Goal: Task Accomplishment & Management: Manage account settings

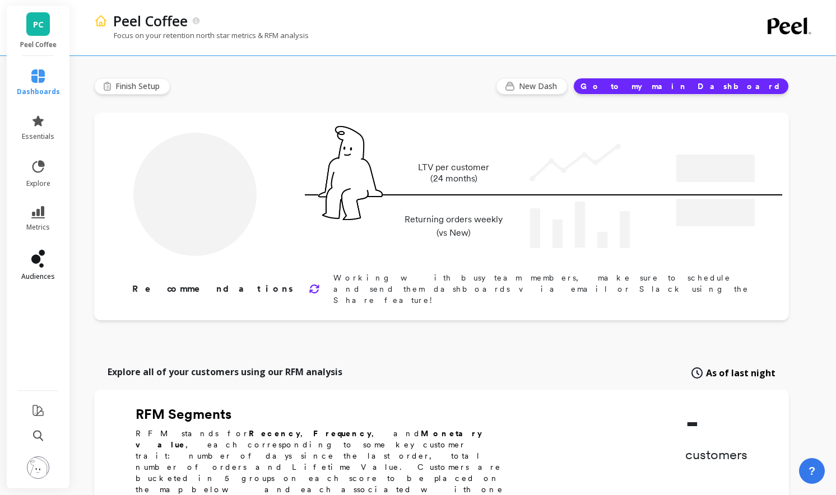
type input "Champions"
type input "8695"
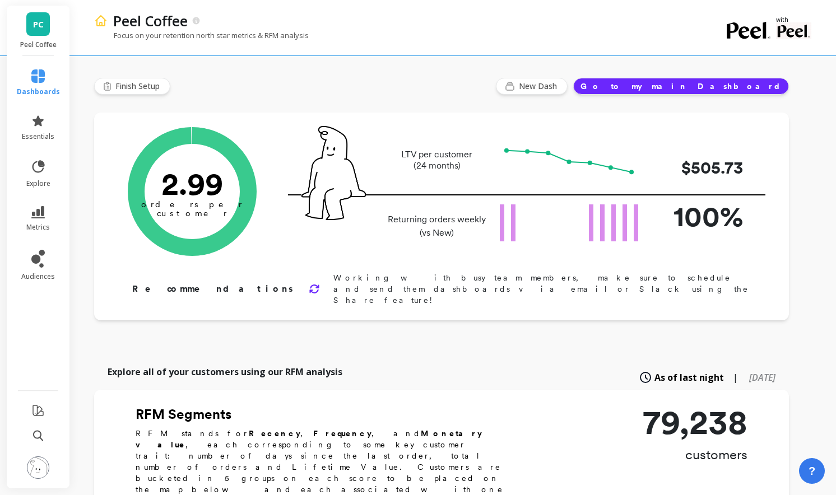
click at [36, 476] on img at bounding box center [38, 468] width 22 height 22
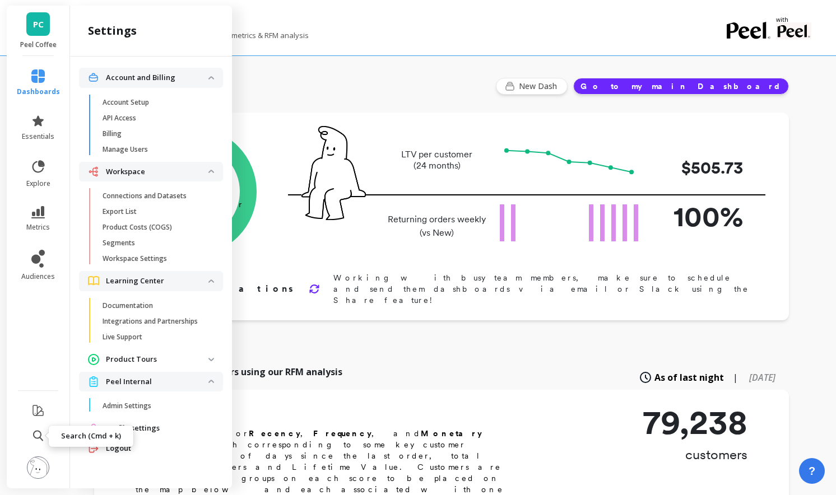
click at [37, 439] on icon at bounding box center [38, 435] width 10 height 11
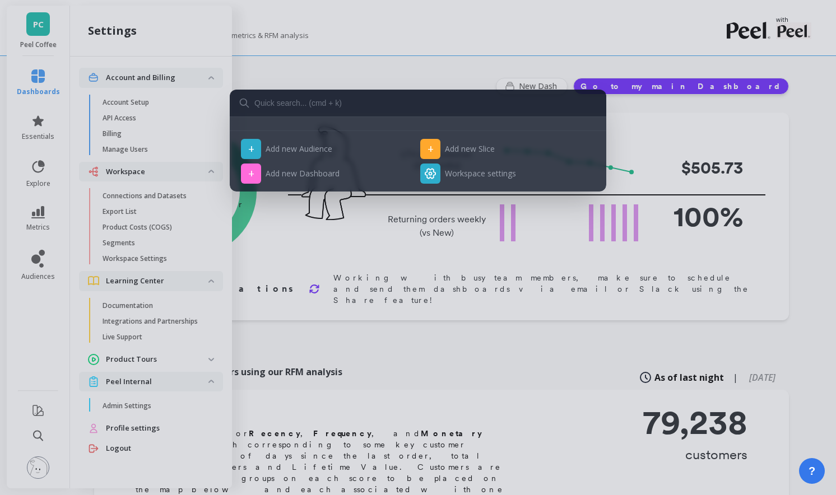
click at [350, 367] on div "+ Add new Audience + Add new Slice + Add new Dashboard Workspace settings" at bounding box center [418, 247] width 836 height 495
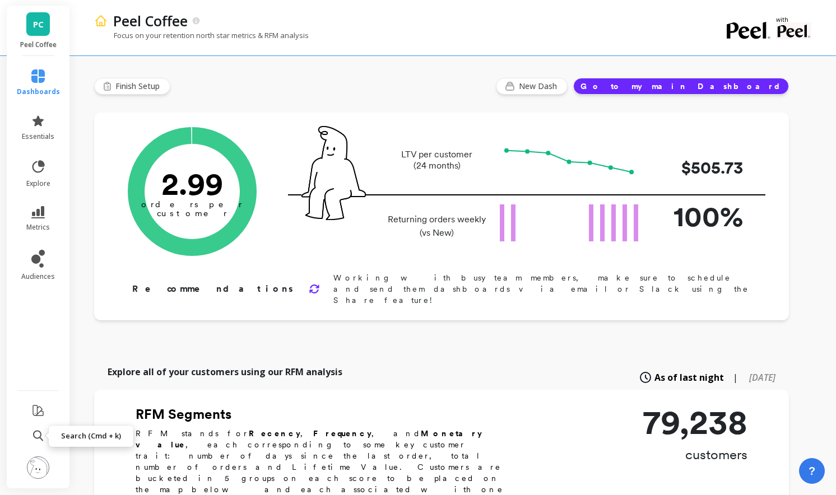
click at [819, 484] on div "?" at bounding box center [812, 471] width 26 height 26
click at [816, 478] on button "?" at bounding box center [811, 471] width 31 height 31
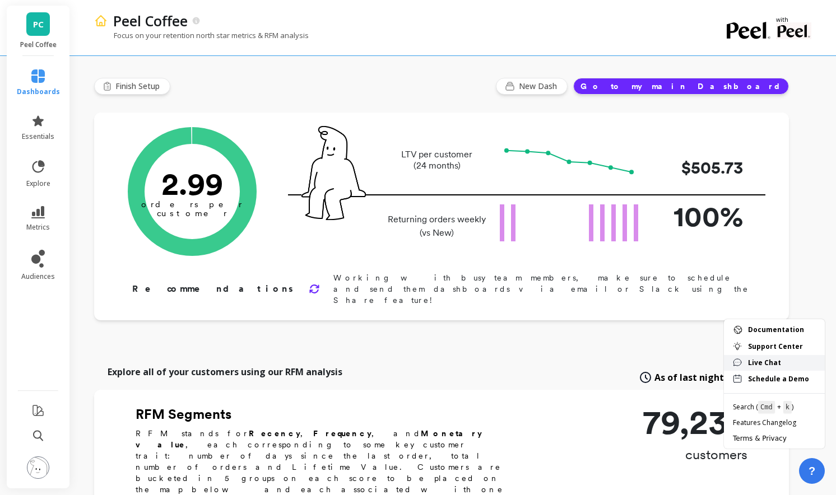
click at [772, 360] on span "Live Chat" at bounding box center [782, 363] width 68 height 9
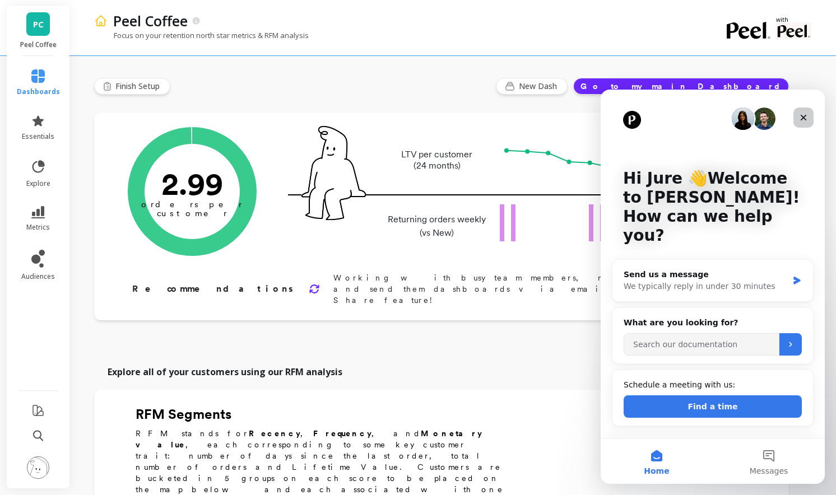
click at [803, 115] on icon "Close" at bounding box center [803, 117] width 9 height 9
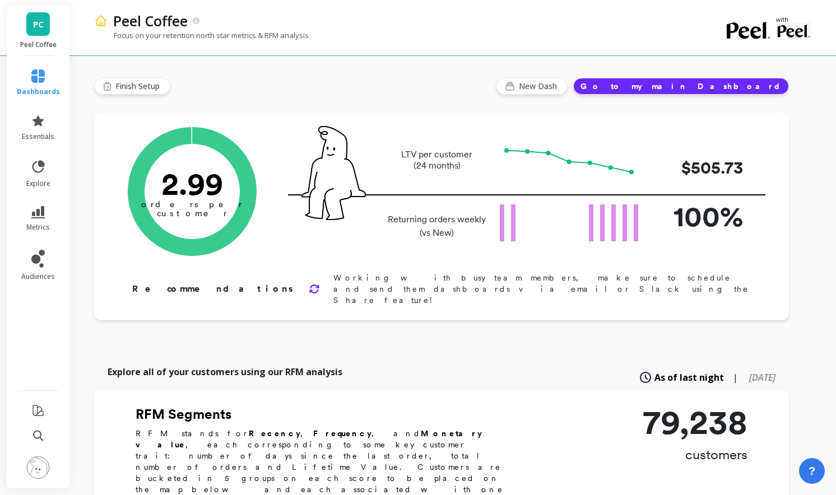
click at [49, 464] on button at bounding box center [38, 469] width 22 height 24
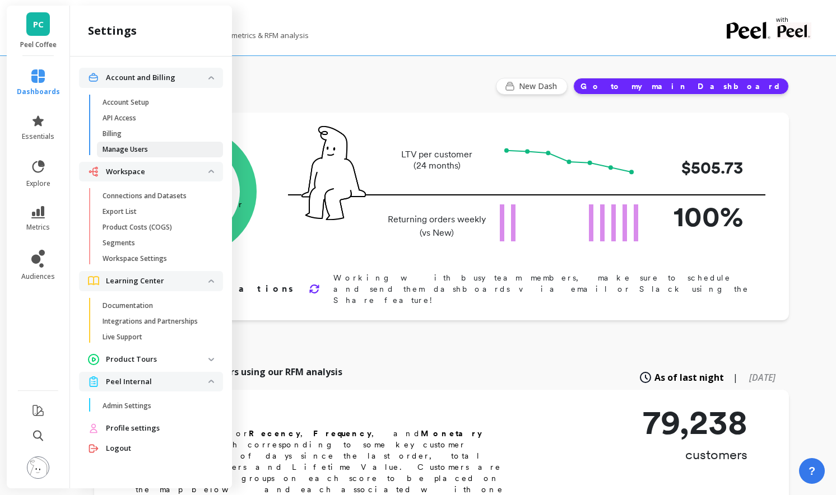
click at [143, 154] on p "Manage Users" at bounding box center [125, 149] width 45 height 9
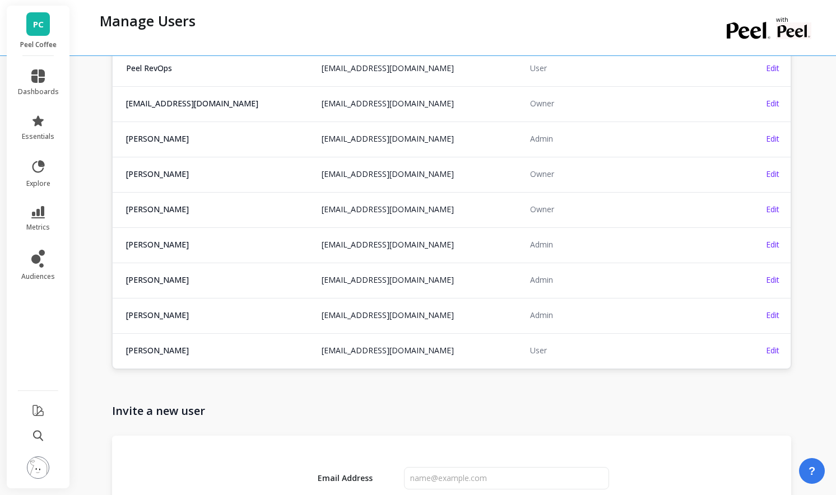
scroll to position [1374, 0]
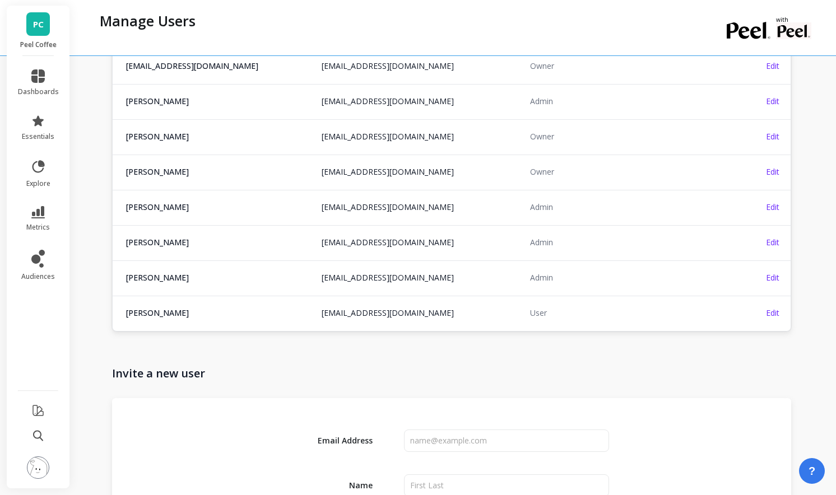
click at [236, 239] on span "Jordan Berg" at bounding box center [217, 242] width 182 height 11
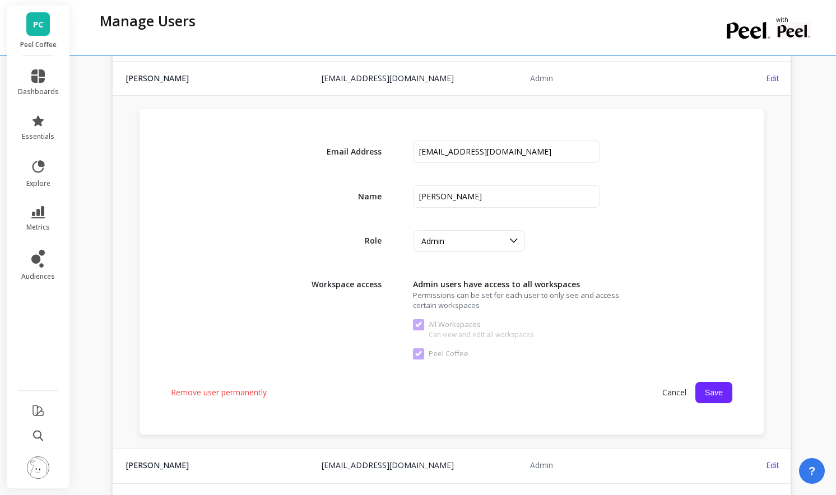
scroll to position [1510, 0]
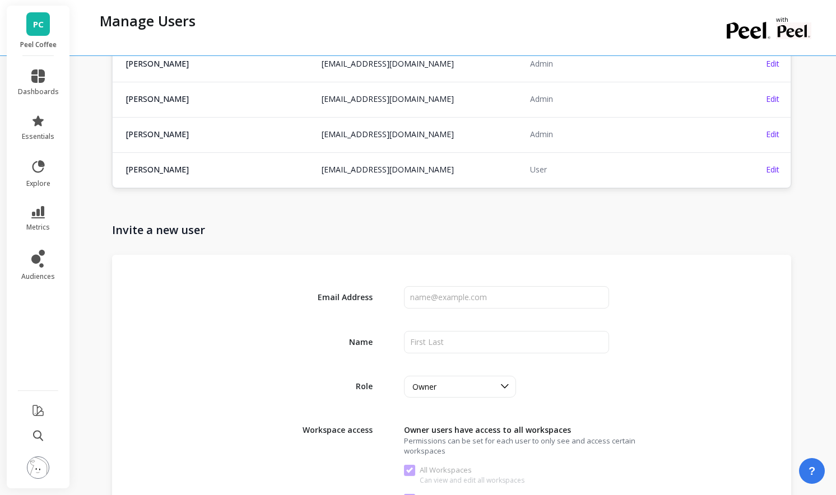
scroll to position [1594, 0]
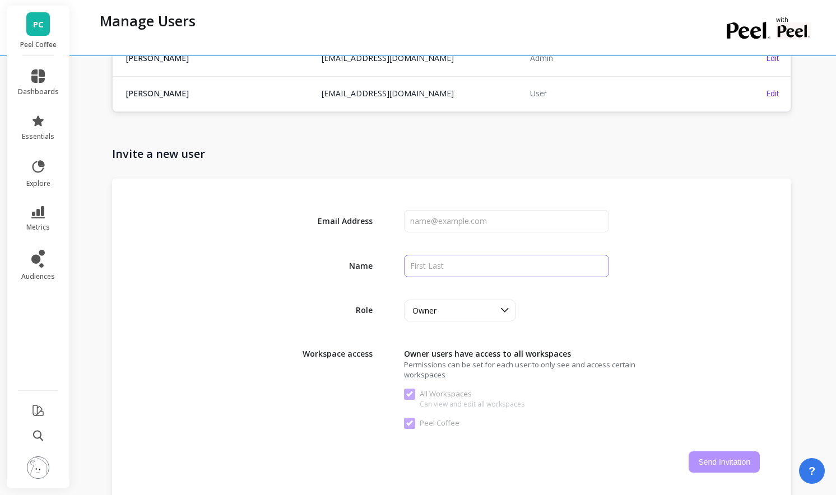
click at [475, 263] on input "input" at bounding box center [507, 266] width 206 height 22
paste input "[PERSON_NAME] <[EMAIL_ADDRESS][DOMAIN_NAME]>"
click at [478, 268] on input "input" at bounding box center [507, 266] width 206 height 22
type input "Matevž Golavšek"
paste input "mgolavsek@relaycommerce.io"
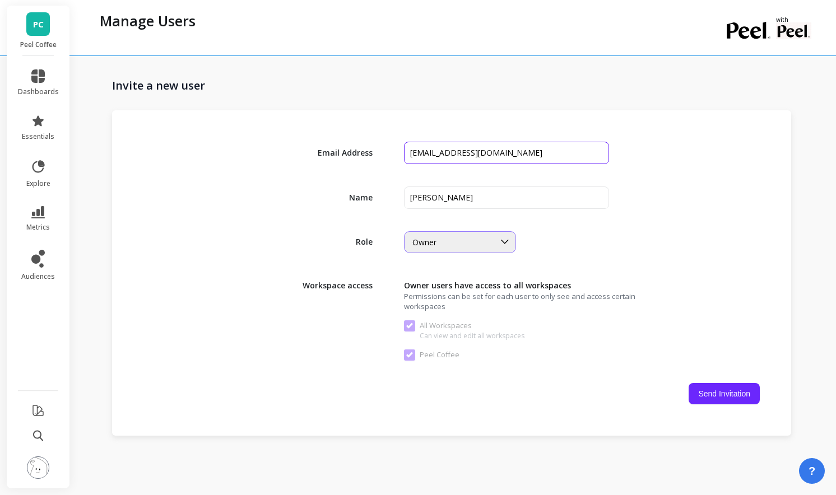
scroll to position [1666, 0]
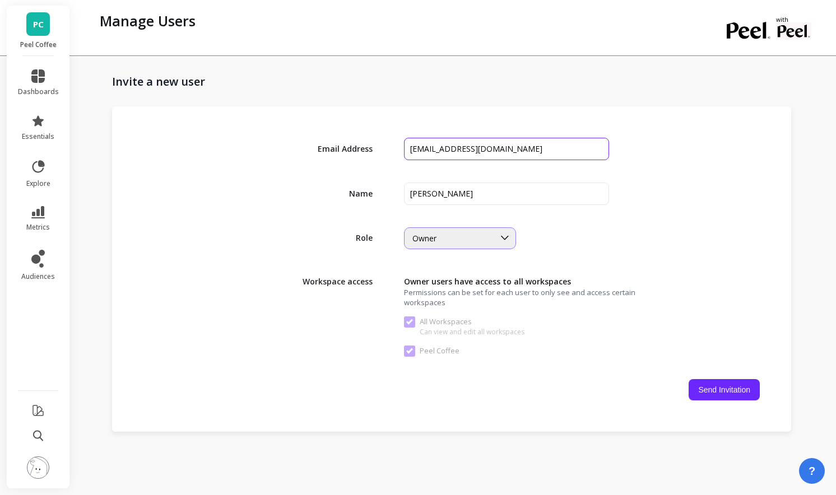
type input "mgolavsek@relaycommerce.io"
click at [446, 240] on div "Owner" at bounding box center [453, 238] width 82 height 11
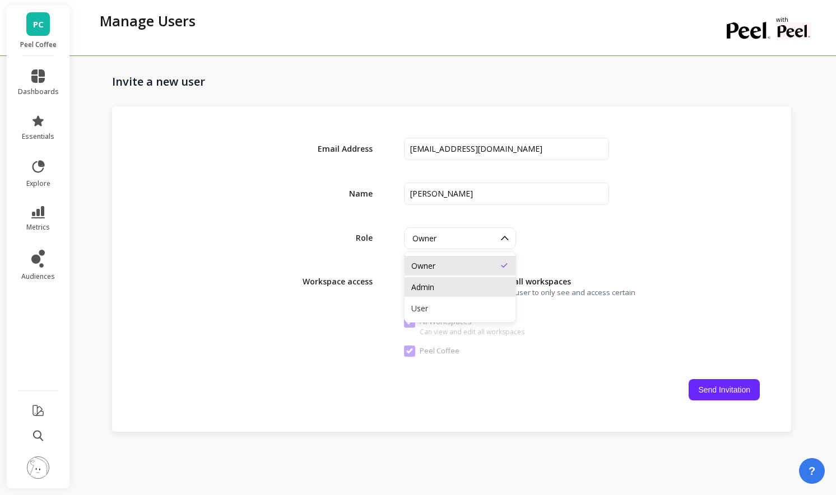
click at [444, 289] on div "Admin" at bounding box center [459, 287] width 97 height 11
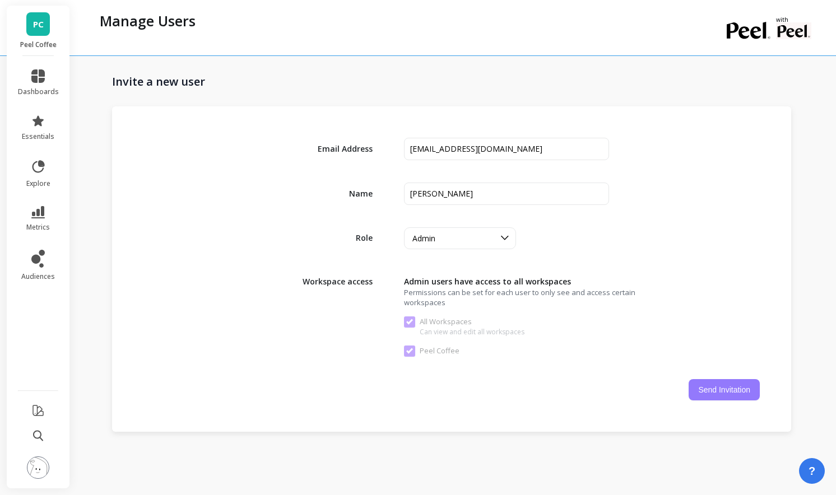
click at [703, 382] on button "Send Invitation" at bounding box center [724, 389] width 71 height 21
checkbox Workspaces "false"
checkbox Coffee "false"
checkbox Workspaces "true"
checkbox Coffee "true"
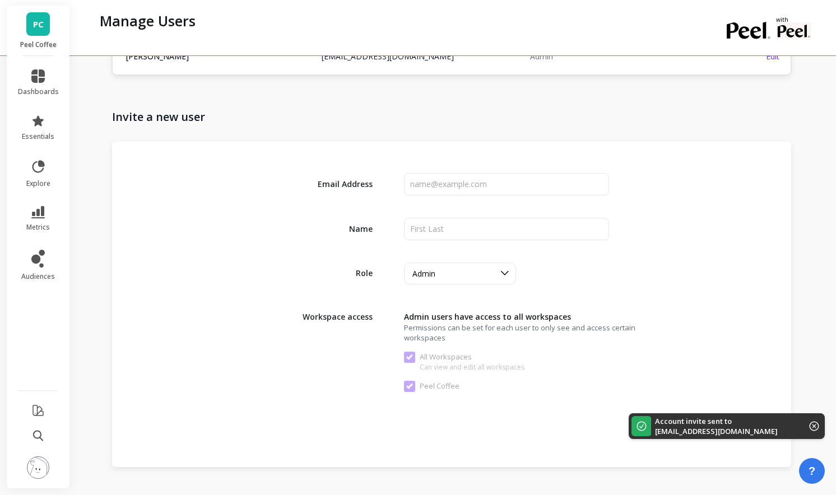
click at [30, 425] on li at bounding box center [38, 437] width 63 height 24
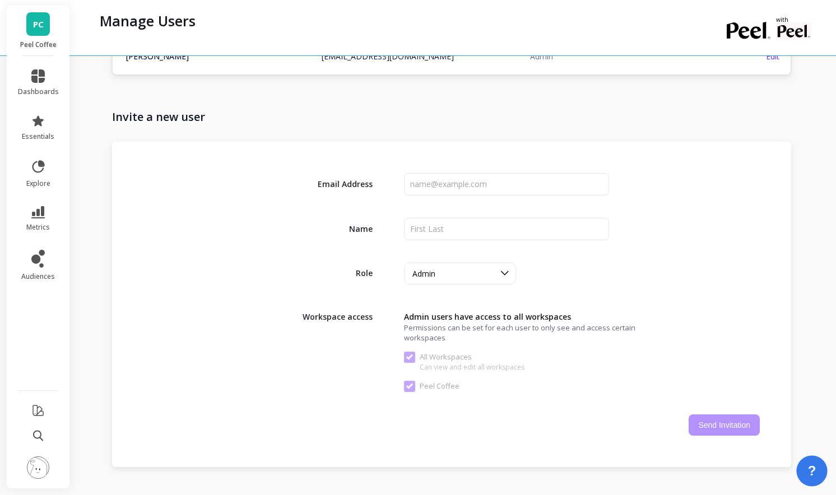
click at [809, 469] on span "?" at bounding box center [812, 471] width 8 height 19
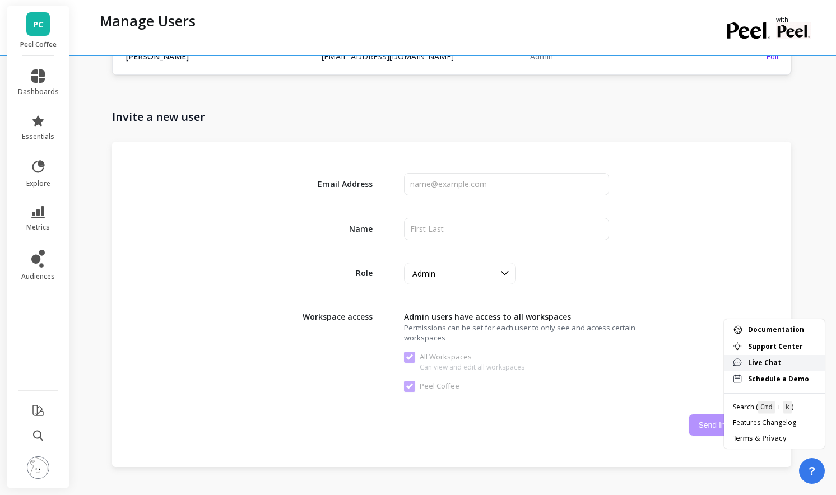
click at [789, 363] on span "Live Chat" at bounding box center [782, 363] width 68 height 9
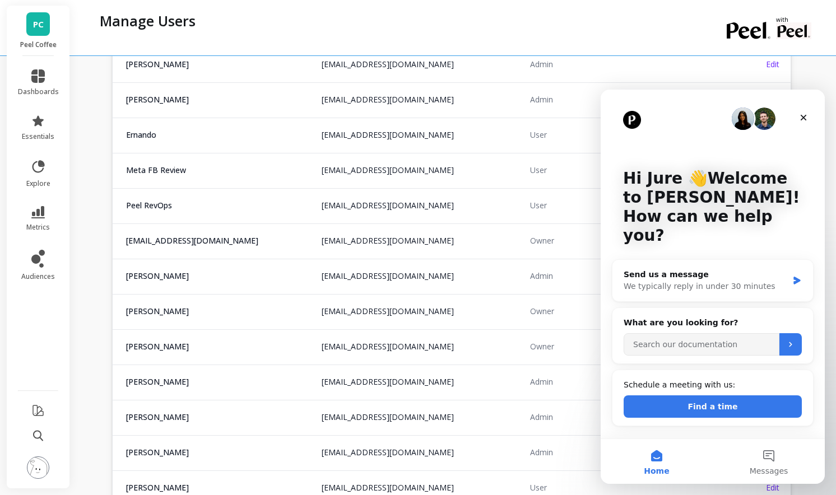
scroll to position [1198, 0]
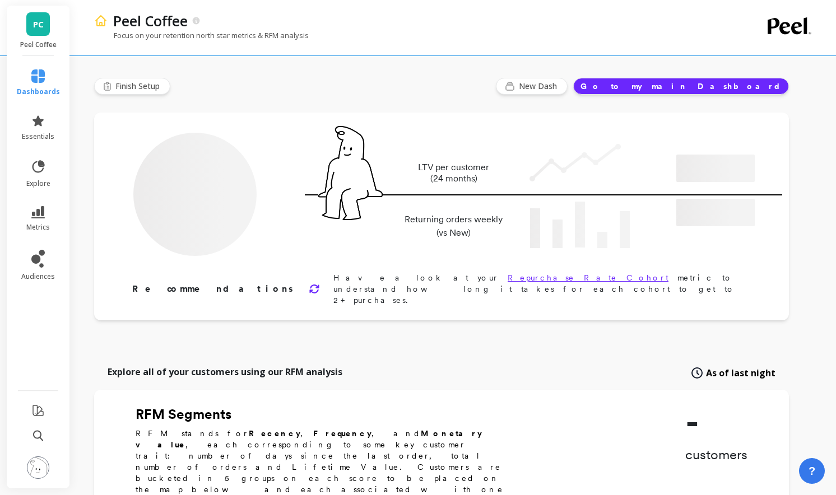
type input "Champions"
type input "8695"
